Goal: Task Accomplishment & Management: Manage account settings

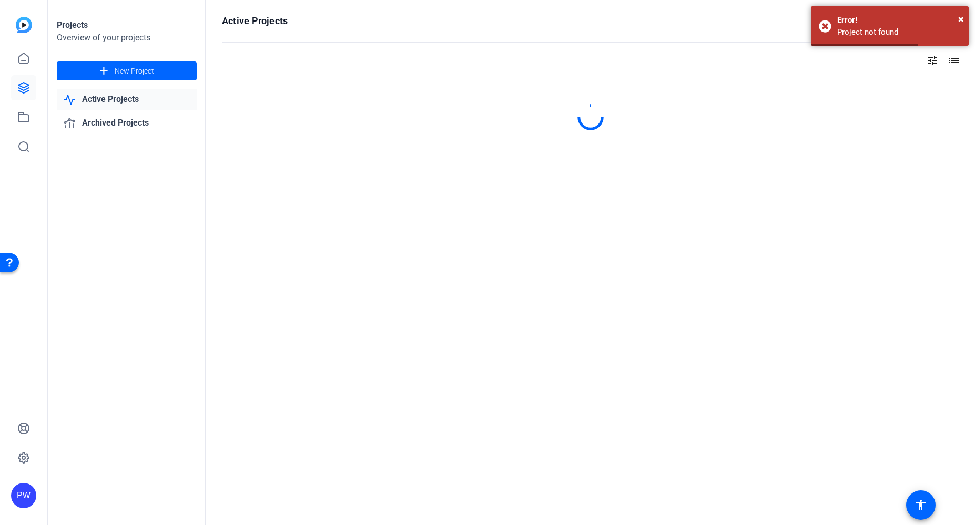
click at [134, 101] on link "Active Projects" at bounding box center [127, 100] width 140 height 22
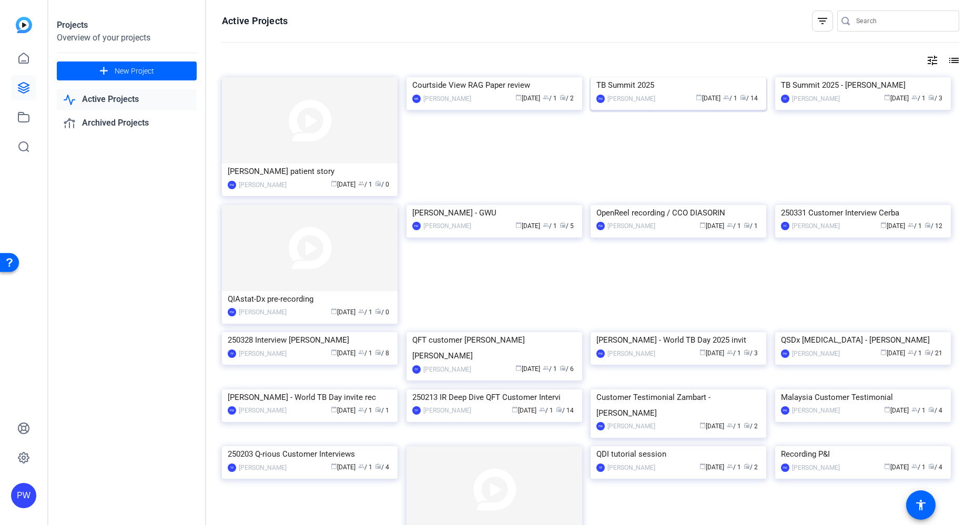
click at [713, 77] on img at bounding box center [678, 77] width 176 height 0
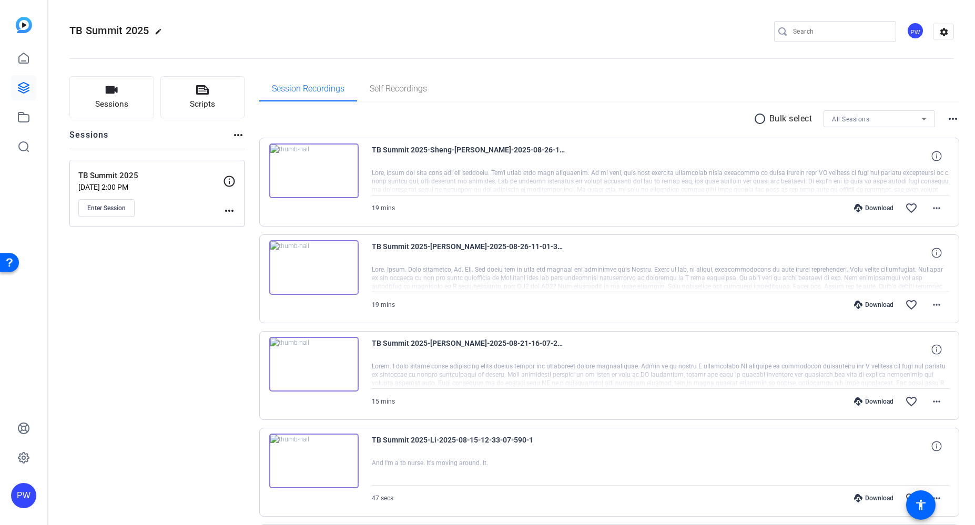
click at [230, 213] on mat-icon "more_horiz" at bounding box center [229, 210] width 13 height 13
click at [115, 171] on div at bounding box center [487, 262] width 975 height 525
click at [111, 201] on button "Enter Session" at bounding box center [106, 208] width 56 height 18
click at [234, 212] on mat-icon "more_horiz" at bounding box center [229, 210] width 13 height 13
click at [268, 228] on span "Edit Session" at bounding box center [255, 226] width 48 height 13
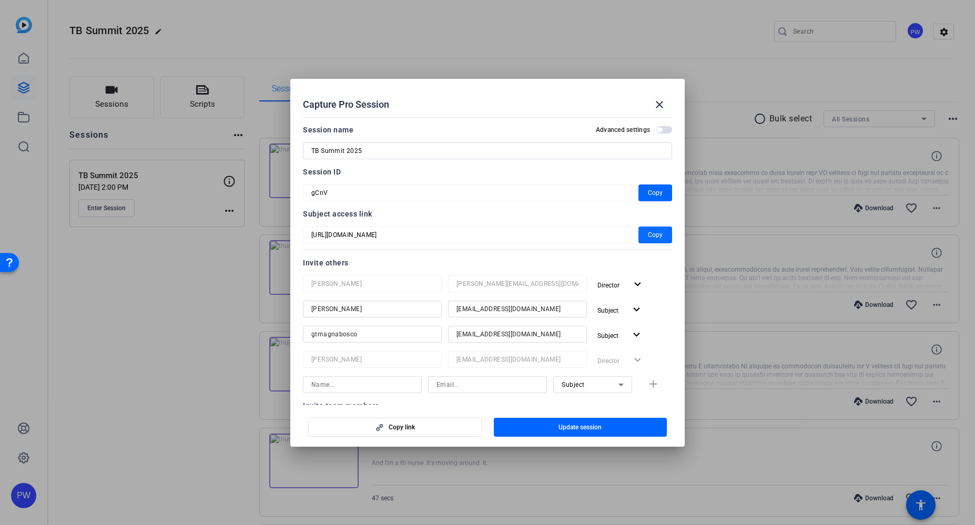
click at [649, 239] on span "Copy" at bounding box center [655, 235] width 15 height 13
click at [203, 472] on div at bounding box center [487, 262] width 975 height 525
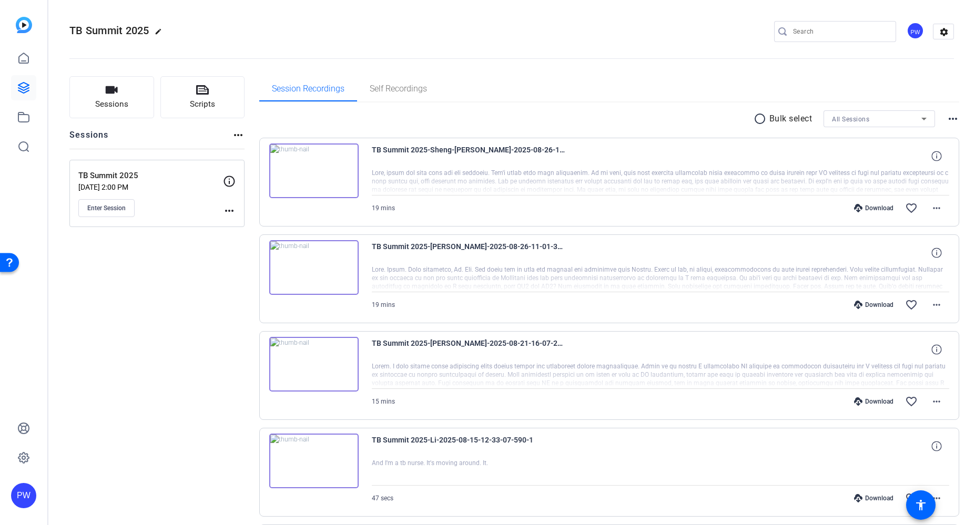
click at [229, 214] on mat-icon "more_horiz" at bounding box center [229, 210] width 13 height 13
click at [248, 227] on span "Edit Session" at bounding box center [255, 226] width 48 height 13
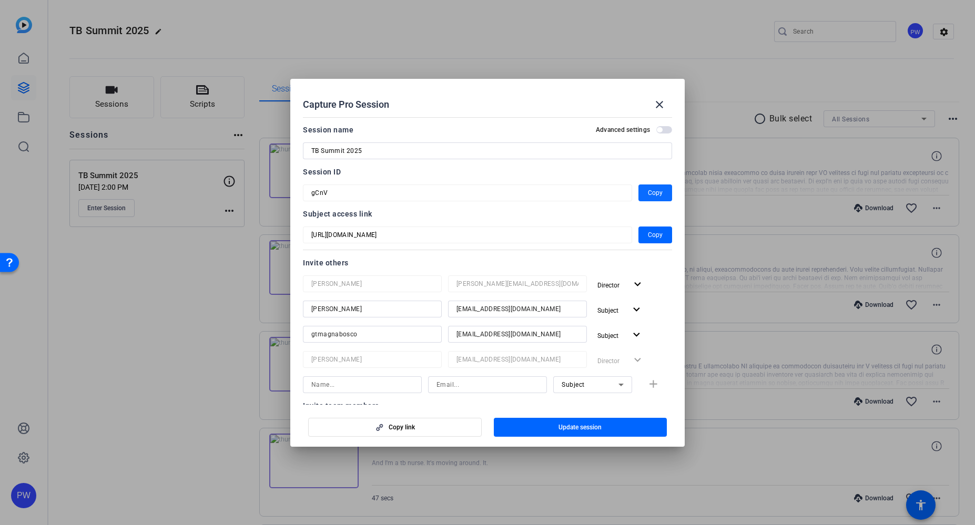
click at [658, 193] on span "button" at bounding box center [655, 192] width 34 height 25
click at [663, 100] on mat-icon "close" at bounding box center [659, 104] width 13 height 13
